Goal: Use online tool/utility: Utilize a website feature to perform a specific function

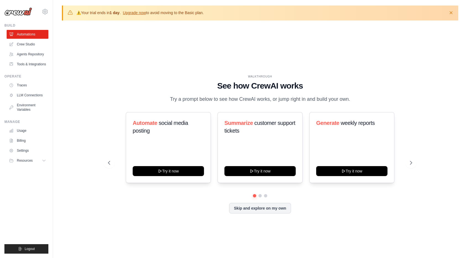
click at [194, 12] on p "⚠️ Your trial ends in 1 day . Upgrade now to avoid moving to the Basic plan." at bounding box center [140, 13] width 128 height 6
click at [238, 14] on div "⚠️ Your trial ends in 1 day . Upgrade now to avoid moving to the Basic plan. Di…" at bounding box center [260, 13] width 387 height 6
click at [454, 10] on icon "button" at bounding box center [452, 13] width 6 height 6
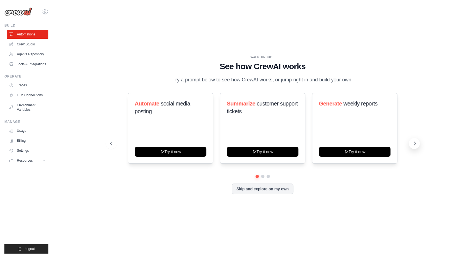
click at [412, 142] on icon at bounding box center [415, 144] width 6 height 6
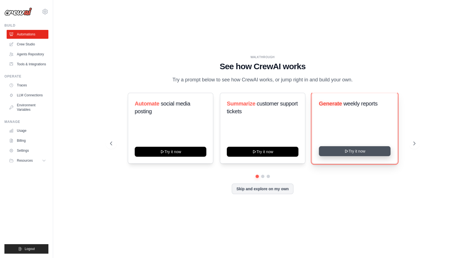
click at [336, 147] on button "Try it now" at bounding box center [355, 151] width 72 height 10
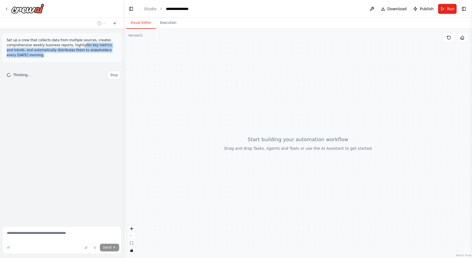
drag, startPoint x: 49, startPoint y: 40, endPoint x: 108, endPoint y: 50, distance: 59.6
click at [108, 50] on div "Set up a crew that collects data from multiple sources, creates comprehensive w…" at bounding box center [61, 47] width 119 height 29
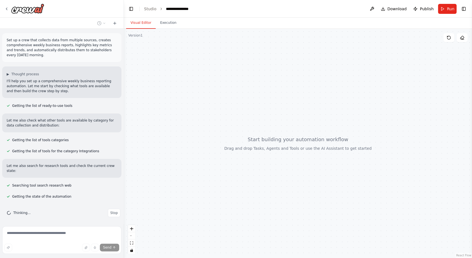
click at [86, 118] on p "Let me also check what other tools are available by category for data collectio…" at bounding box center [62, 123] width 110 height 10
click at [93, 118] on p "Let me also check what other tools are available by category for data collectio…" at bounding box center [62, 123] width 110 height 10
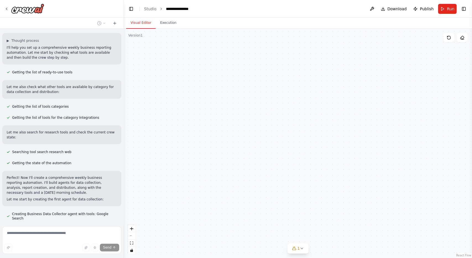
scroll to position [48, 0]
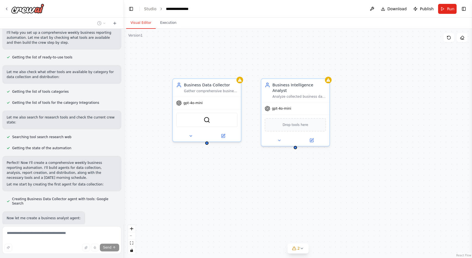
drag, startPoint x: 308, startPoint y: 142, endPoint x: 245, endPoint y: 164, distance: 66.2
click at [245, 164] on div "Business Data Collector Gather comprehensive business data from multiple source…" at bounding box center [298, 143] width 348 height 229
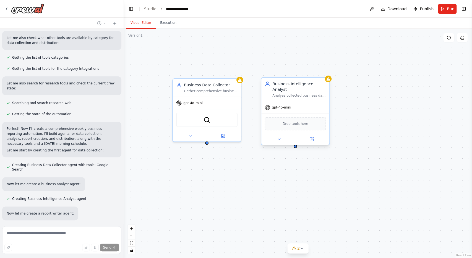
scroll to position [93, 0]
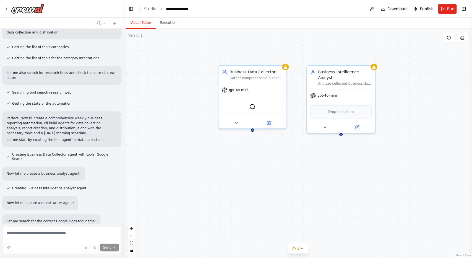
drag, startPoint x: 258, startPoint y: 167, endPoint x: 303, endPoint y: 154, distance: 47.5
click at [303, 154] on div "Business Data Collector Gather comprehensive business data from multiple source…" at bounding box center [298, 143] width 348 height 229
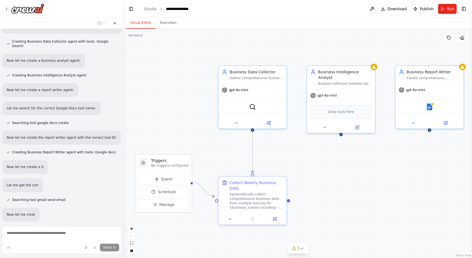
scroll to position [220, 0]
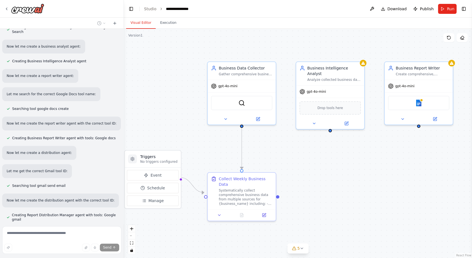
drag, startPoint x: 334, startPoint y: 191, endPoint x: 323, endPoint y: 186, distance: 12.4
click at [323, 186] on div ".deletable-edge-delete-btn { width: 20px; height: 20px; border: 0px solid #ffff…" at bounding box center [298, 143] width 348 height 229
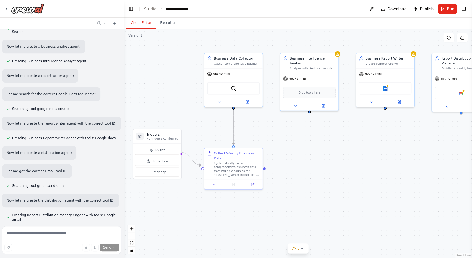
drag, startPoint x: 328, startPoint y: 185, endPoint x: 309, endPoint y: 159, distance: 32.3
click at [309, 159] on div ".deletable-edge-delete-btn { width: 20px; height: 20px; border: 0px solid #ffff…" at bounding box center [298, 143] width 348 height 229
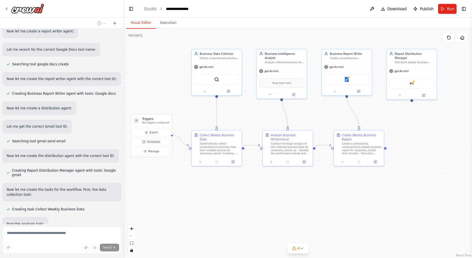
scroll to position [275, 0]
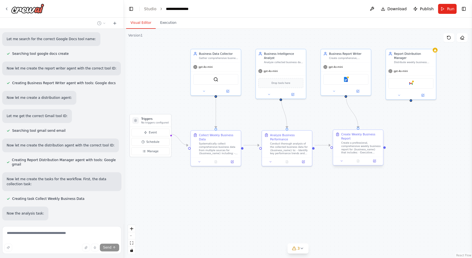
drag, startPoint x: 401, startPoint y: 153, endPoint x: 377, endPoint y: 130, distance: 33.1
click at [377, 130] on div ".deletable-edge-delete-btn { width: 20px; height: 20px; border: 0px solid #ffff…" at bounding box center [298, 143] width 348 height 229
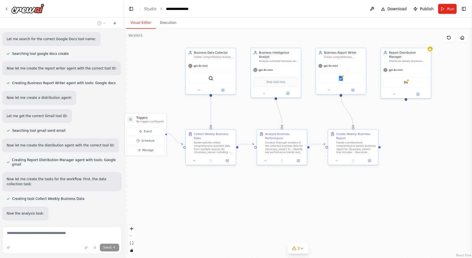
click at [418, 140] on div ".deletable-edge-delete-btn { width: 20px; height: 20px; border: 0px solid #ffff…" at bounding box center [298, 143] width 348 height 229
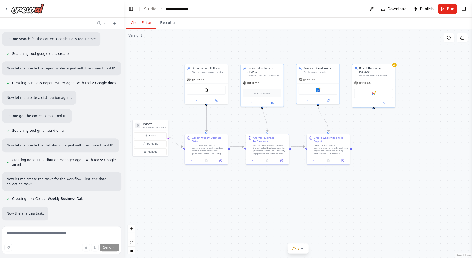
drag, startPoint x: 418, startPoint y: 140, endPoint x: 378, endPoint y: 141, distance: 39.8
click at [378, 141] on div ".deletable-edge-delete-btn { width: 20px; height: 20px; border: 0px solid #ffff…" at bounding box center [298, 143] width 348 height 229
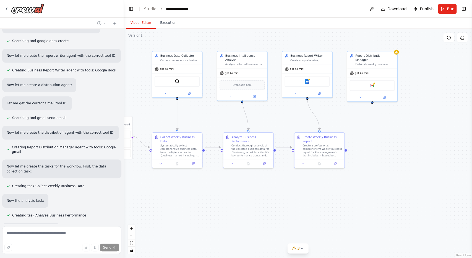
scroll to position [302, 0]
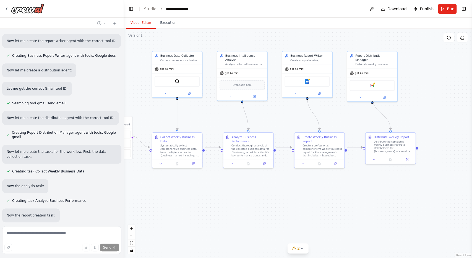
click at [377, 144] on div "Distribute the completed weekly business report to stakeholders for {business_n…" at bounding box center [394, 146] width 40 height 13
click at [379, 145] on div "Distribute the completed weekly business report to stakeholders for {business_n…" at bounding box center [396, 145] width 40 height 13
drag, startPoint x: 365, startPoint y: 201, endPoint x: 365, endPoint y: 198, distance: 3.0
click at [365, 200] on div ".deletable-edge-delete-btn { width: 20px; height: 20px; border: 0px solid #ffff…" at bounding box center [298, 143] width 348 height 229
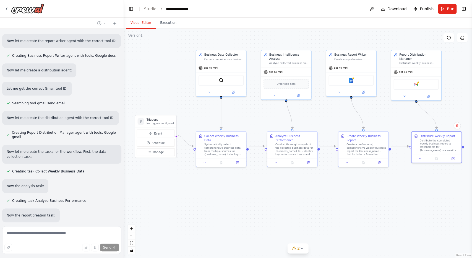
drag, startPoint x: 366, startPoint y: 181, endPoint x: 409, endPoint y: 181, distance: 42.6
click at [409, 181] on div ".deletable-edge-delete-btn { width: 20px; height: 20px; border: 0px solid #ffff…" at bounding box center [298, 143] width 348 height 229
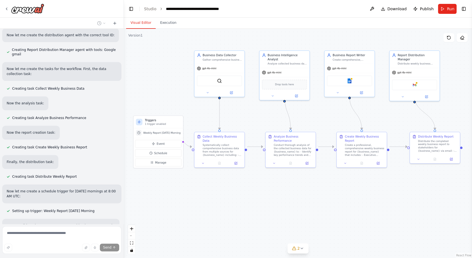
scroll to position [397, 0]
